Goal: Navigation & Orientation: Understand site structure

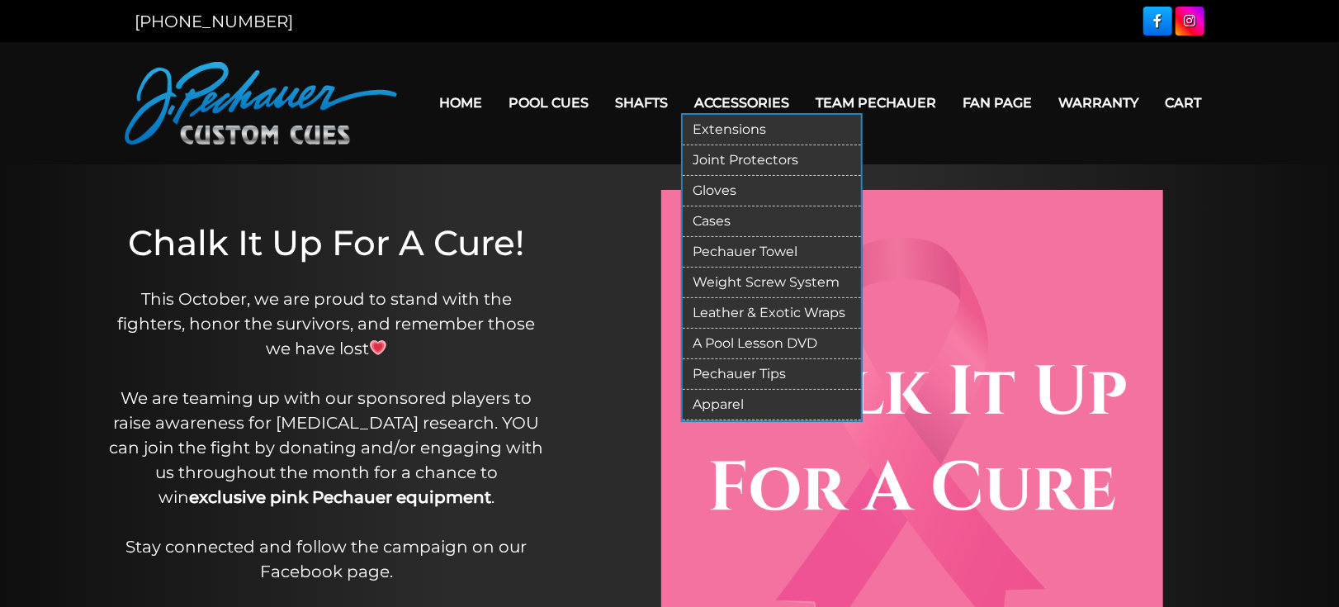
click at [760, 202] on link "Gloves" at bounding box center [772, 191] width 178 height 31
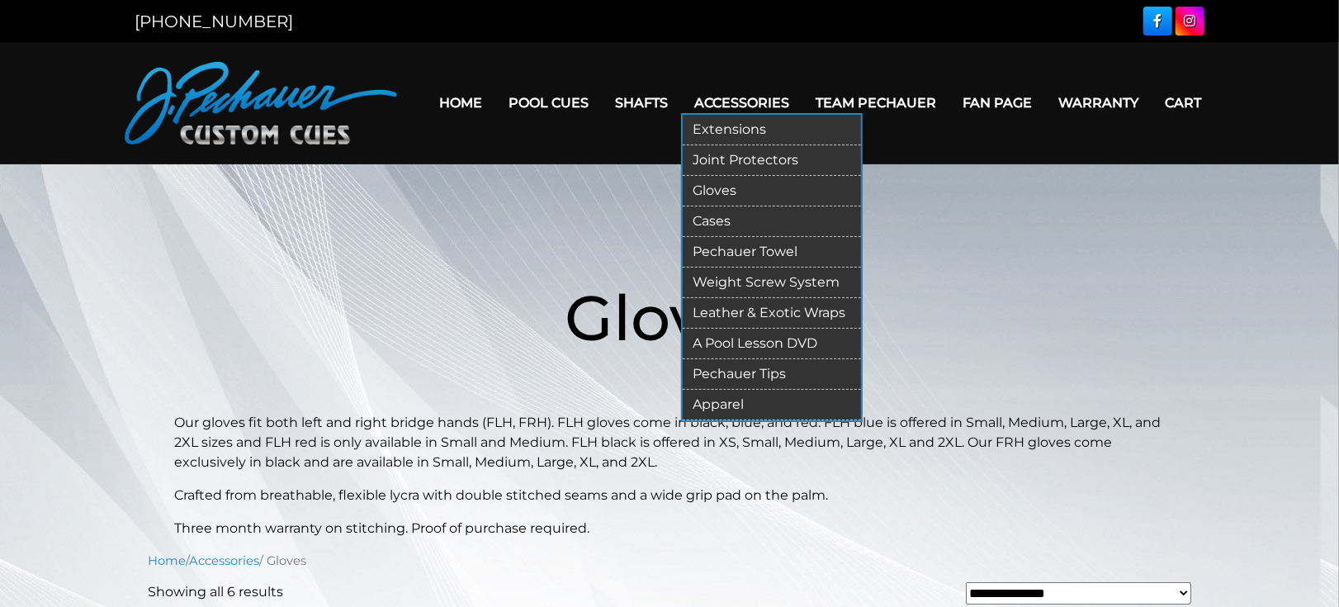
click at [749, 237] on link "Cases" at bounding box center [772, 221] width 178 height 31
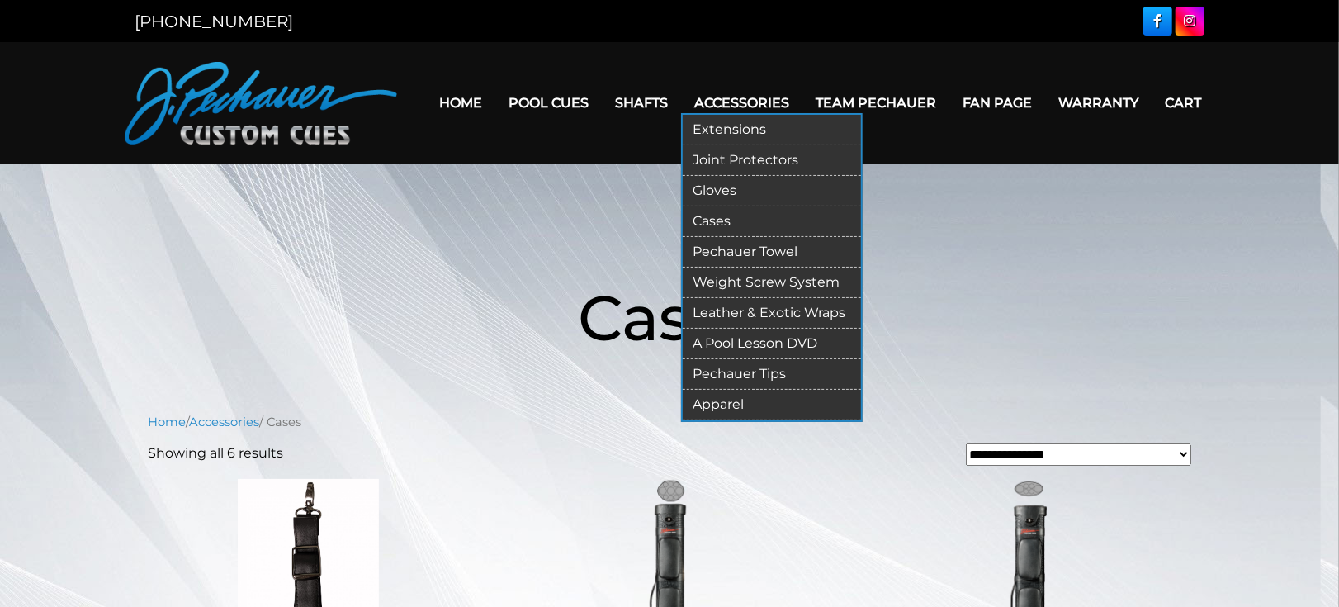
click at [752, 420] on link "Apparel" at bounding box center [772, 405] width 178 height 31
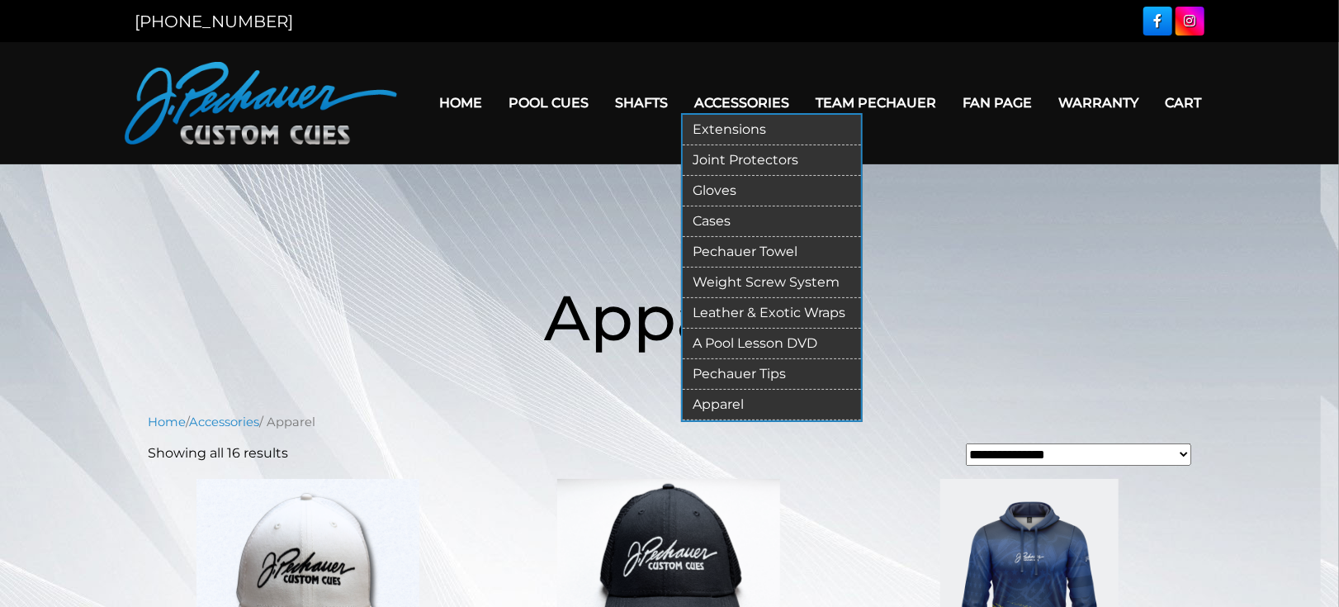
click at [773, 390] on link "Pechauer Tips" at bounding box center [772, 374] width 178 height 31
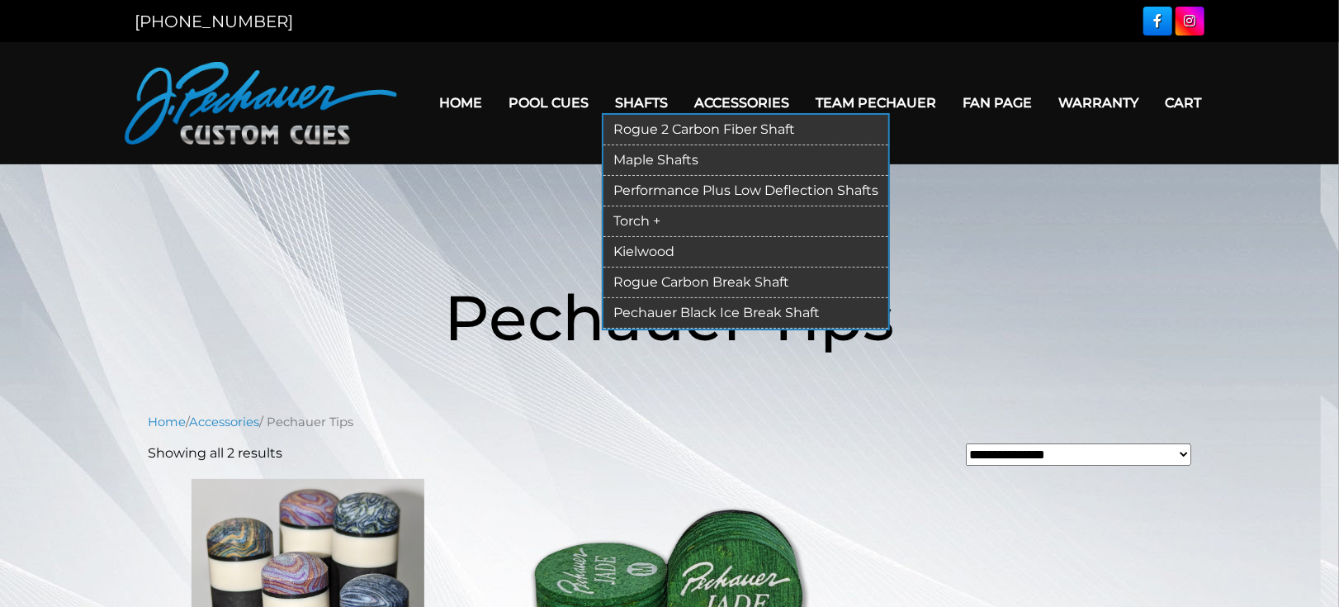
click at [782, 195] on link "Performance Plus Low Deflection Shafts" at bounding box center [745, 191] width 285 height 31
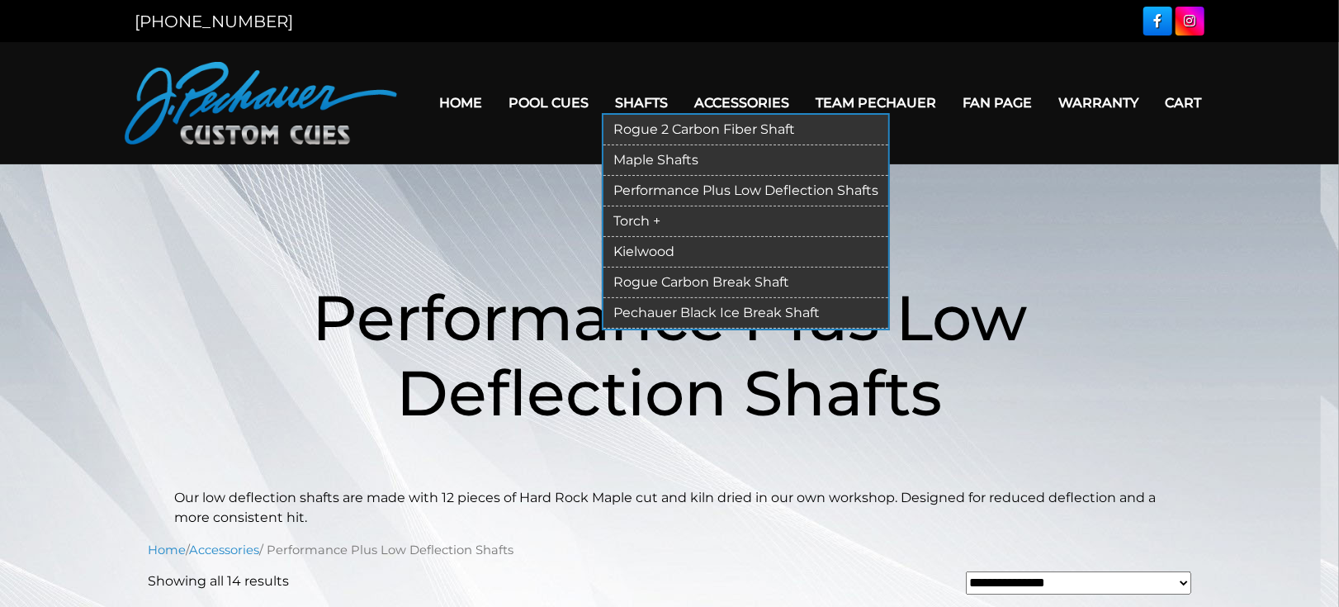
drag, startPoint x: 675, startPoint y: 127, endPoint x: 664, endPoint y: 132, distance: 11.8
click at [676, 126] on link "Rogue 2 Carbon Fiber Shaft" at bounding box center [745, 130] width 285 height 31
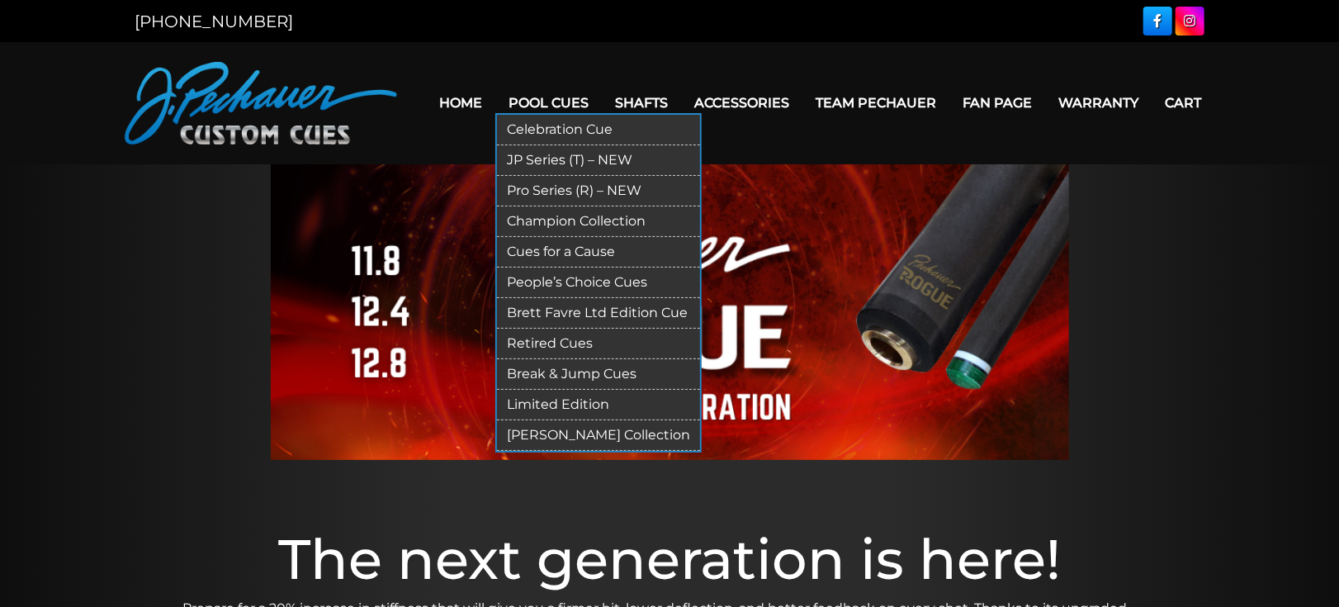
click at [555, 202] on link "Pro Series (R) – NEW" at bounding box center [598, 191] width 203 height 31
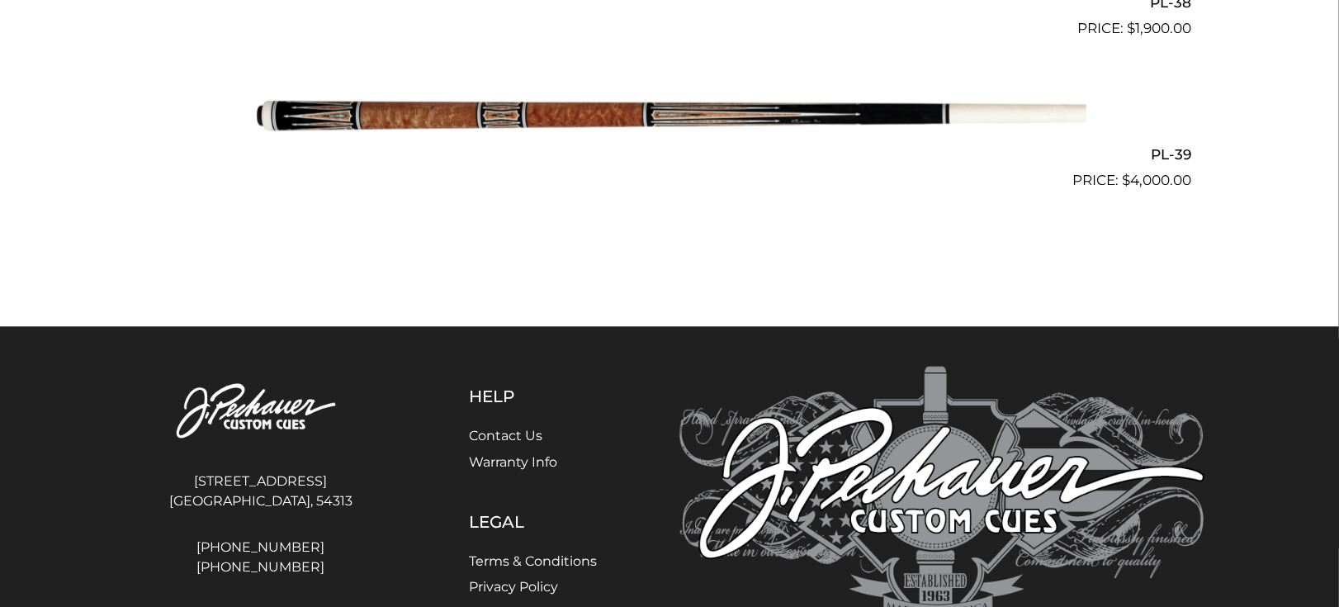
scroll to position [4919, 0]
